Goal: Task Accomplishment & Management: Complete application form

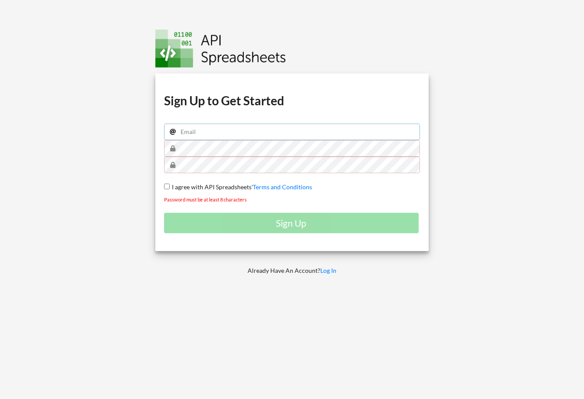
click at [209, 137] on input "email" at bounding box center [292, 132] width 256 height 17
type input "[EMAIL_ADDRESS][DOMAIN_NAME]"
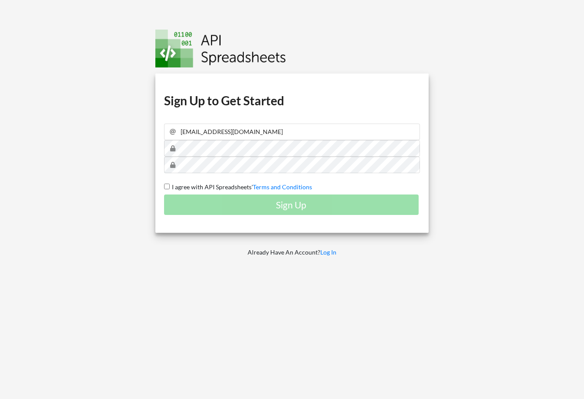
click at [170, 187] on span "I agree with API Spreadsheets'" at bounding box center [211, 186] width 83 height 7
click at [170, 187] on input "I agree with API Spreadsheets' Terms and Conditions" at bounding box center [167, 187] width 6 height 6
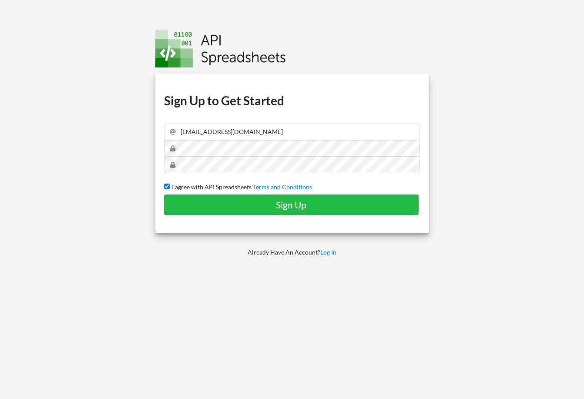
click at [170, 187] on span "I agree with API Spreadsheets'" at bounding box center [211, 186] width 83 height 7
click at [170, 187] on input "I agree with API Spreadsheets' Terms and Conditions" at bounding box center [167, 187] width 6 height 6
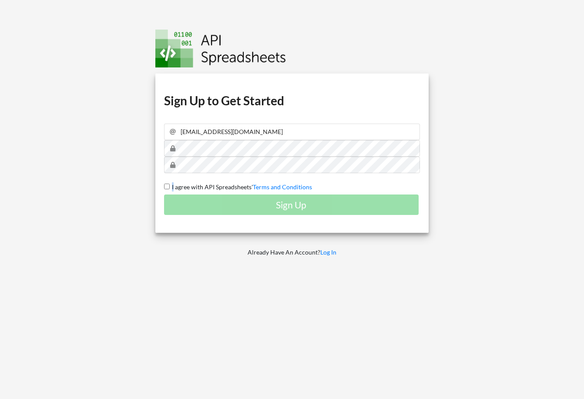
click at [170, 187] on span "I agree with API Spreadsheets'" at bounding box center [211, 186] width 83 height 7
click at [170, 187] on input "I agree with API Spreadsheets' Terms and Conditions" at bounding box center [167, 187] width 6 height 6
checkbox input "true"
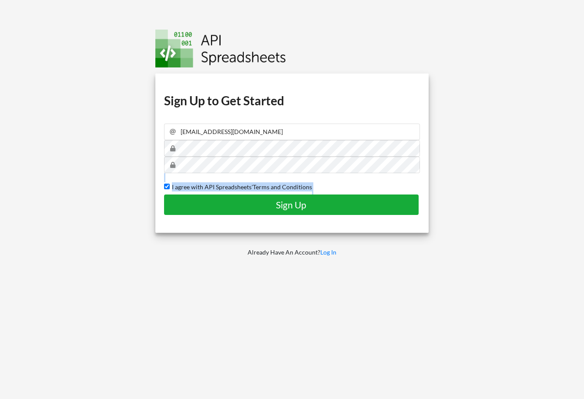
click at [190, 207] on h4 "Sign Up" at bounding box center [291, 204] width 236 height 11
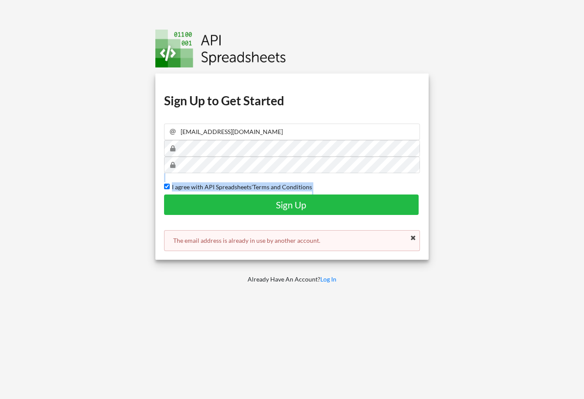
click at [123, 270] on div at bounding box center [67, 199] width 149 height 399
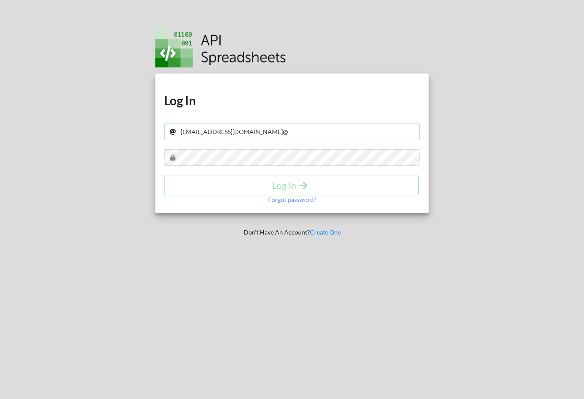
click at [289, 130] on input "saurabh@thepoised.in@" at bounding box center [292, 132] width 256 height 17
type input "[EMAIL_ADDRESS][DOMAIN_NAME]"
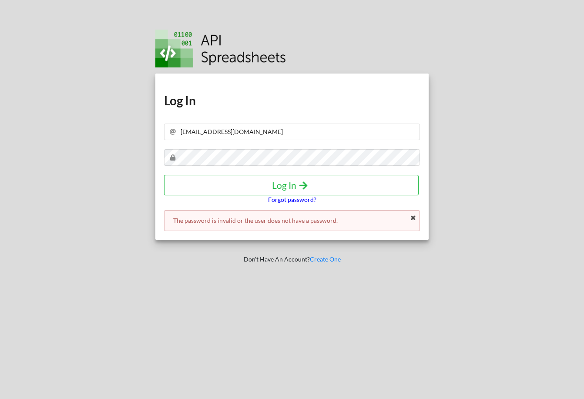
click at [276, 199] on p "Forgot password?" at bounding box center [292, 200] width 48 height 9
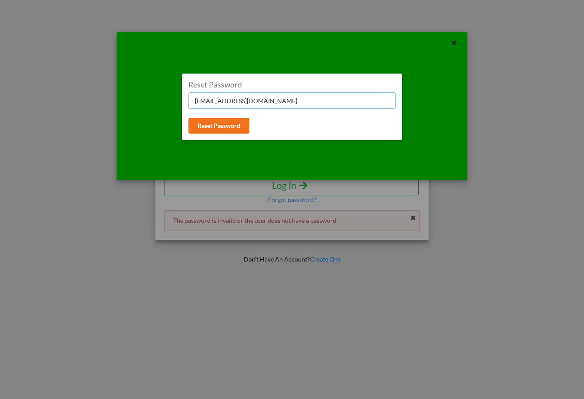
type input "[EMAIL_ADDRESS][DOMAIN_NAME]"
click at [221, 127] on button "Reset Password" at bounding box center [219, 126] width 61 height 16
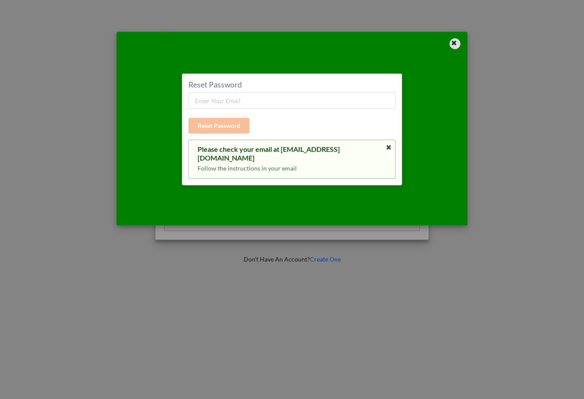
click at [458, 45] on div at bounding box center [455, 43] width 11 height 11
